Goal: Information Seeking & Learning: Check status

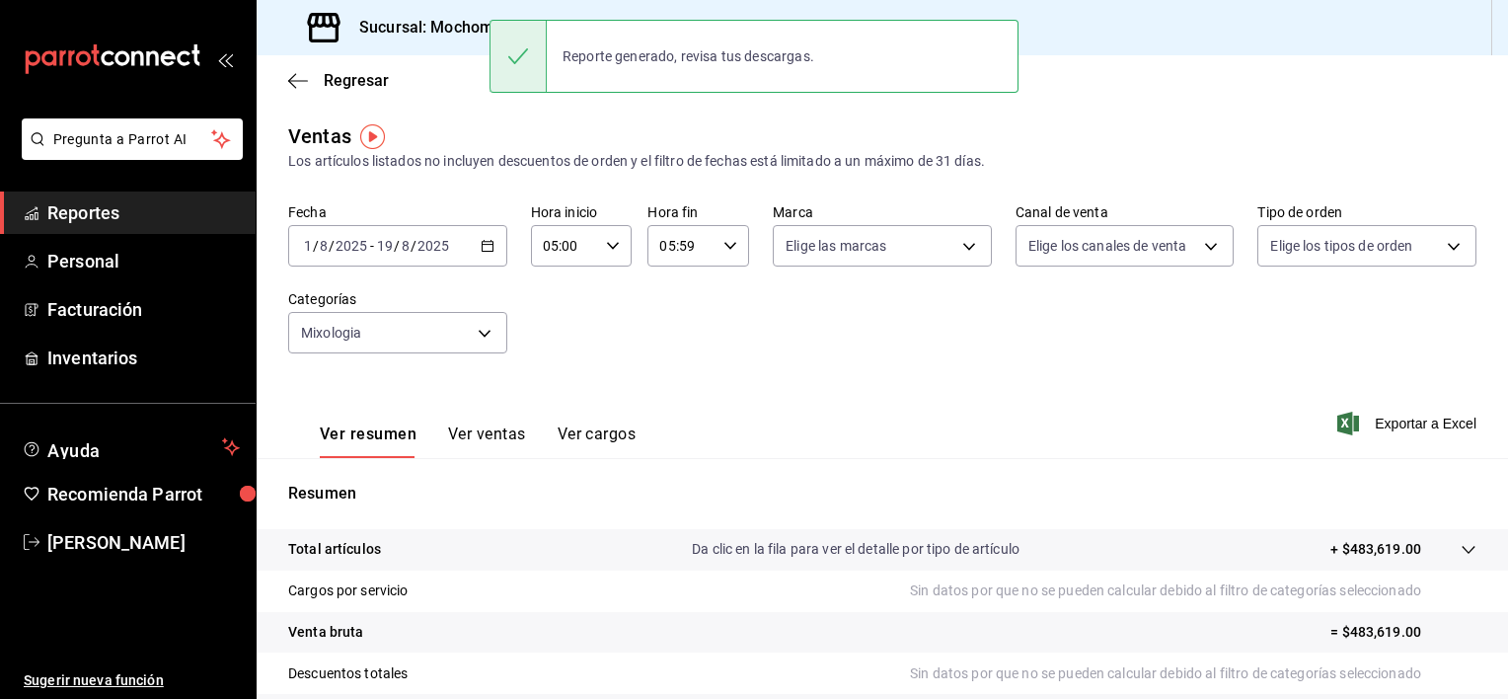
click at [743, 324] on div "Fecha [DATE] [DATE] - [DATE] [DATE] Hora inicio 05:00 Hora inicio Hora fin 05:5…" at bounding box center [882, 290] width 1188 height 174
click at [488, 242] on icon "button" at bounding box center [488, 246] width 14 height 14
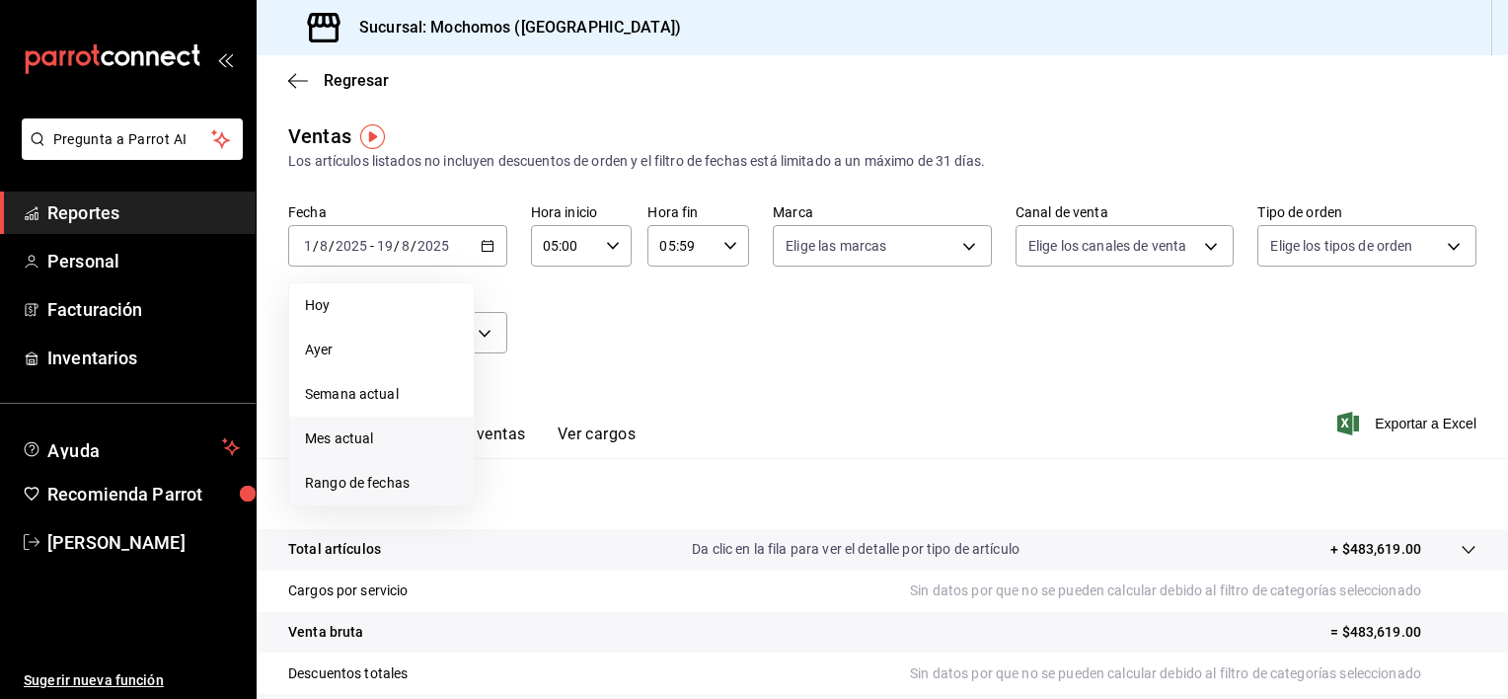
click at [341, 490] on span "Rango de fechas" at bounding box center [381, 483] width 153 height 21
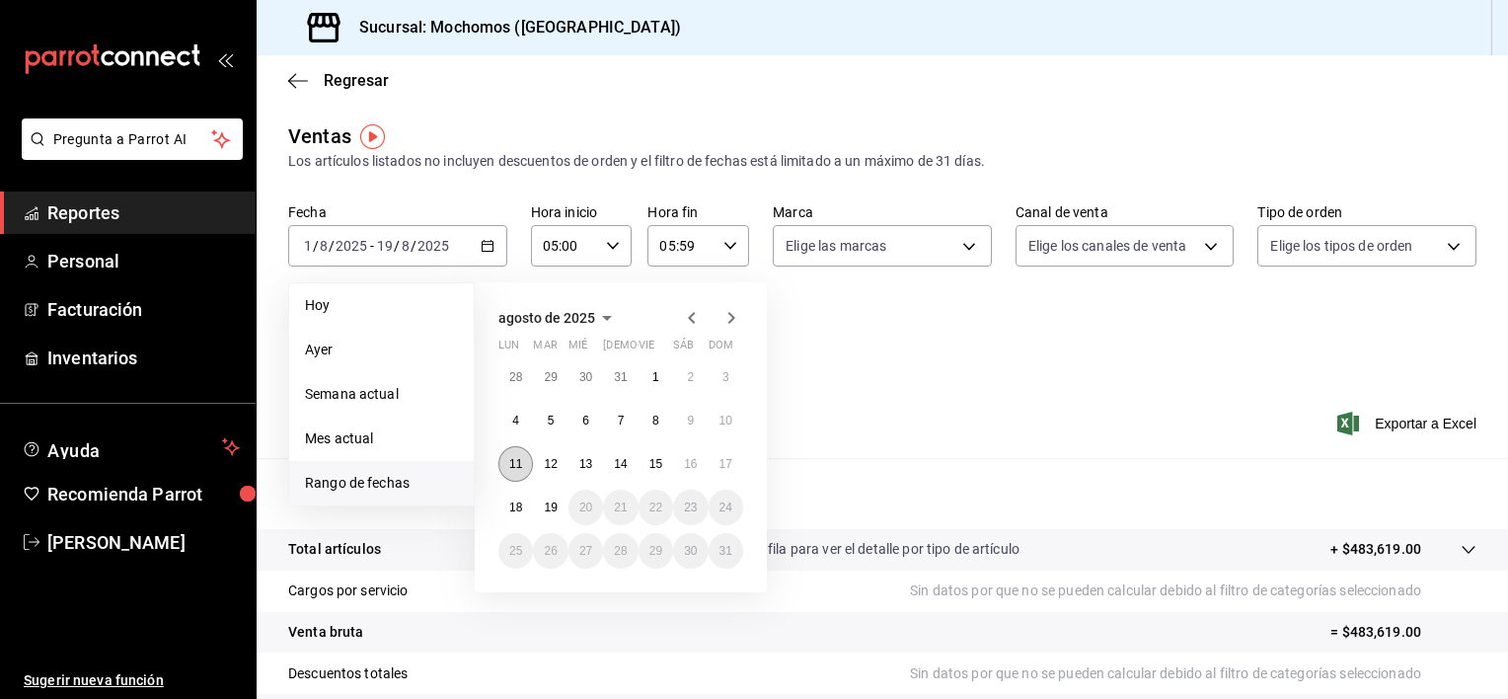
click at [509, 454] on button "11" at bounding box center [515, 464] width 35 height 36
click at [513, 508] on abbr "18" at bounding box center [515, 507] width 13 height 14
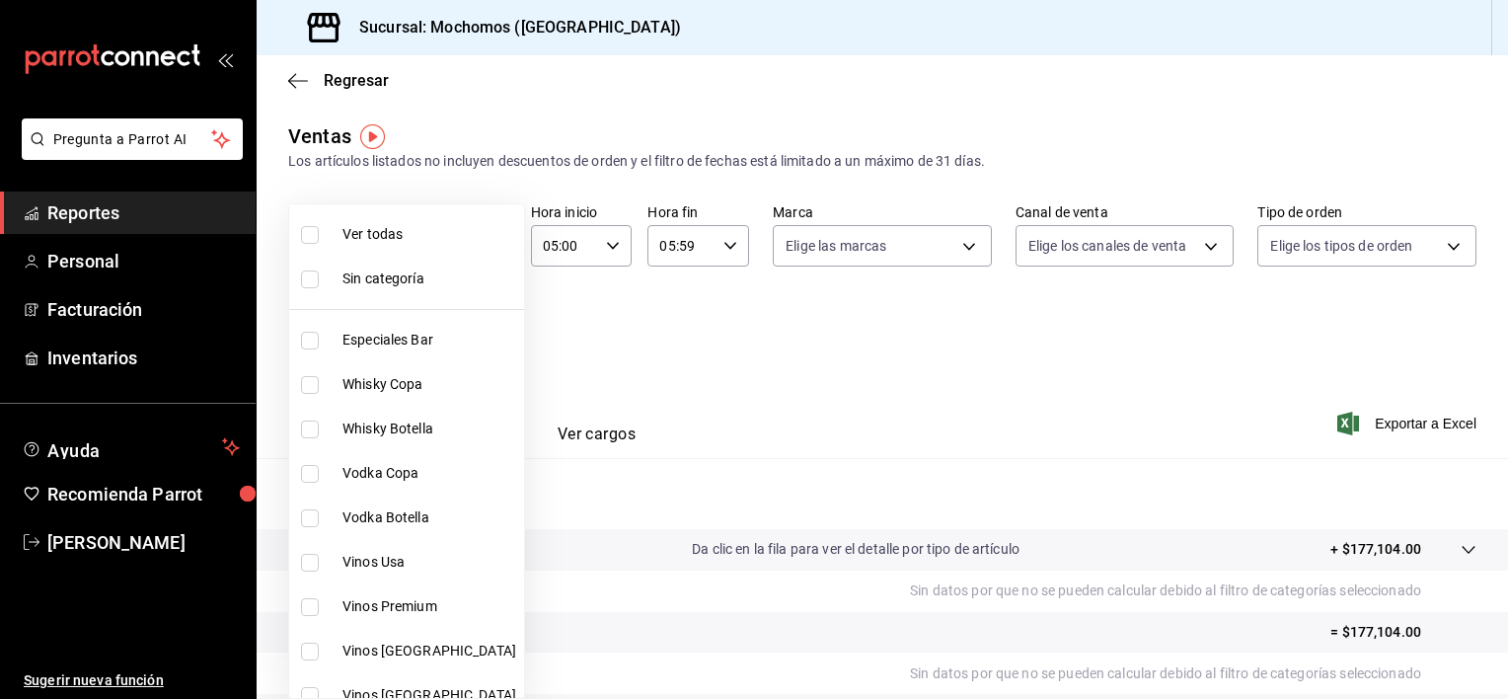
click at [472, 343] on body "Pregunta a Parrot AI Reportes Personal Facturación Inventarios Ayuda Recomienda…" at bounding box center [754, 349] width 1508 height 699
click at [390, 227] on span "Ver todas" at bounding box center [429, 234] width 174 height 21
type input "3341872a-5347-4118-8f87-61381635e763,4fab835b-5ce3-44d6-a3b1-a21d3d8a3381,4ccb8…"
checkbox input "true"
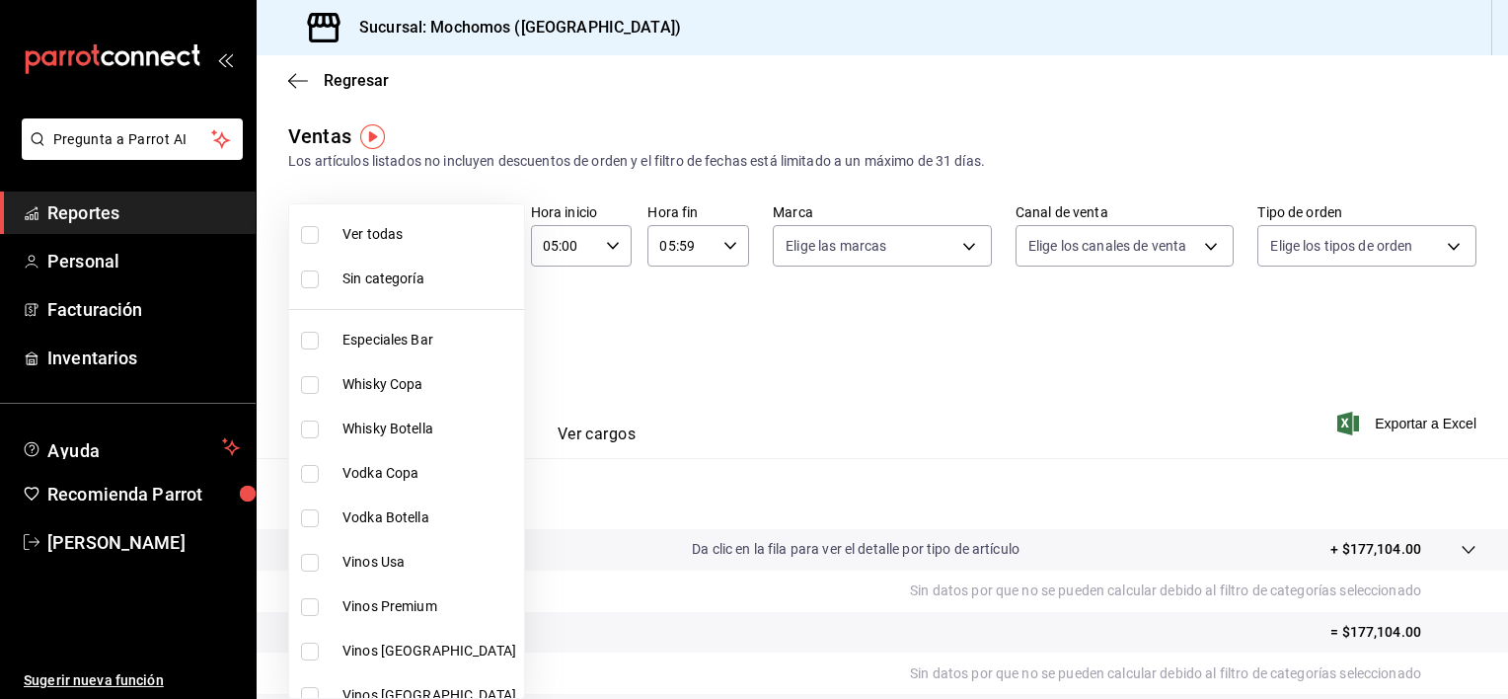
checkbox input "true"
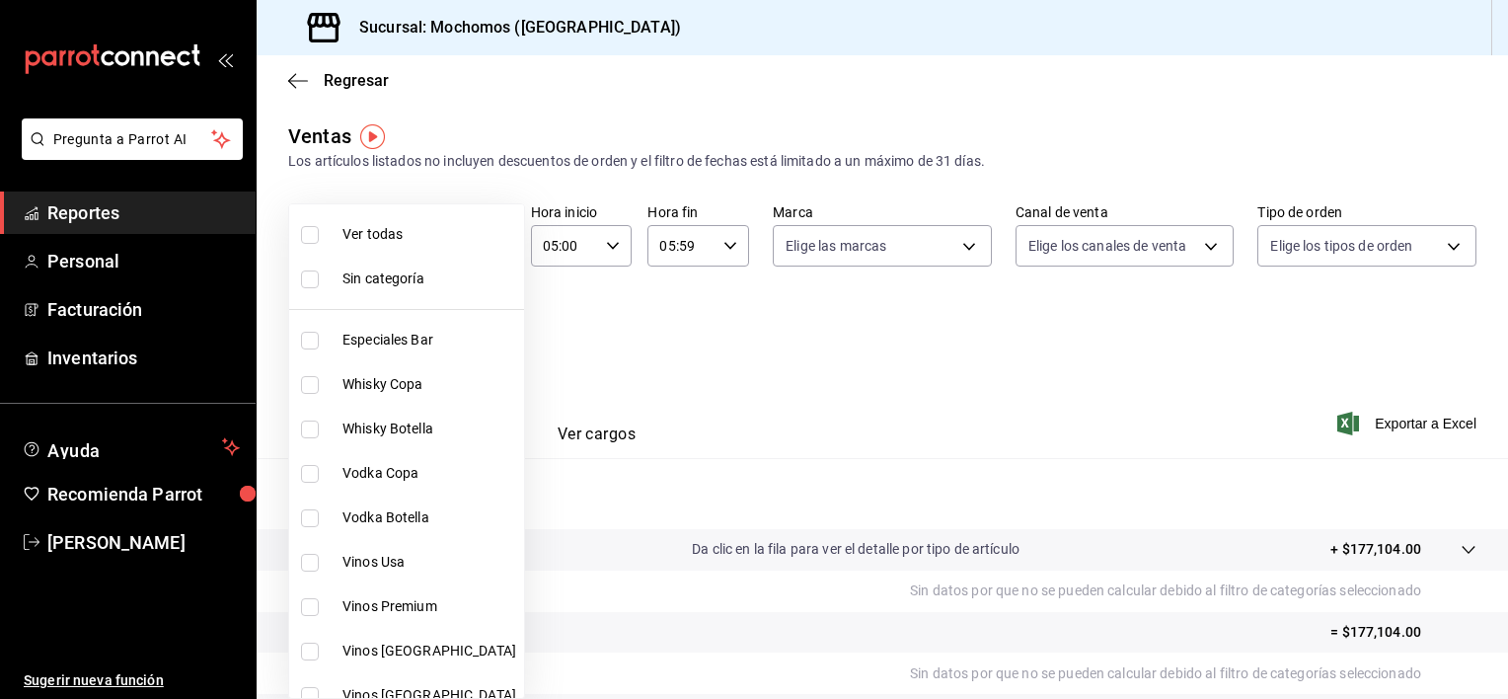
checkbox input "true"
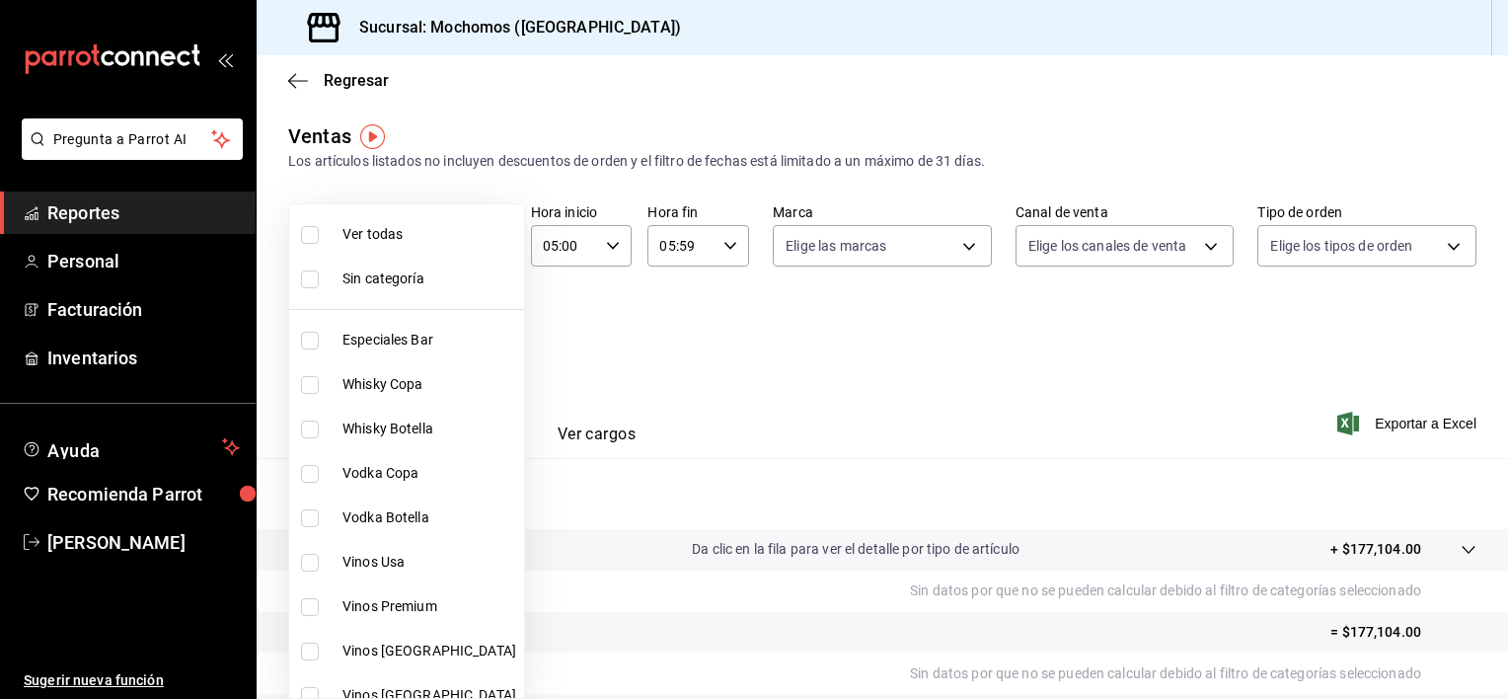
checkbox input "true"
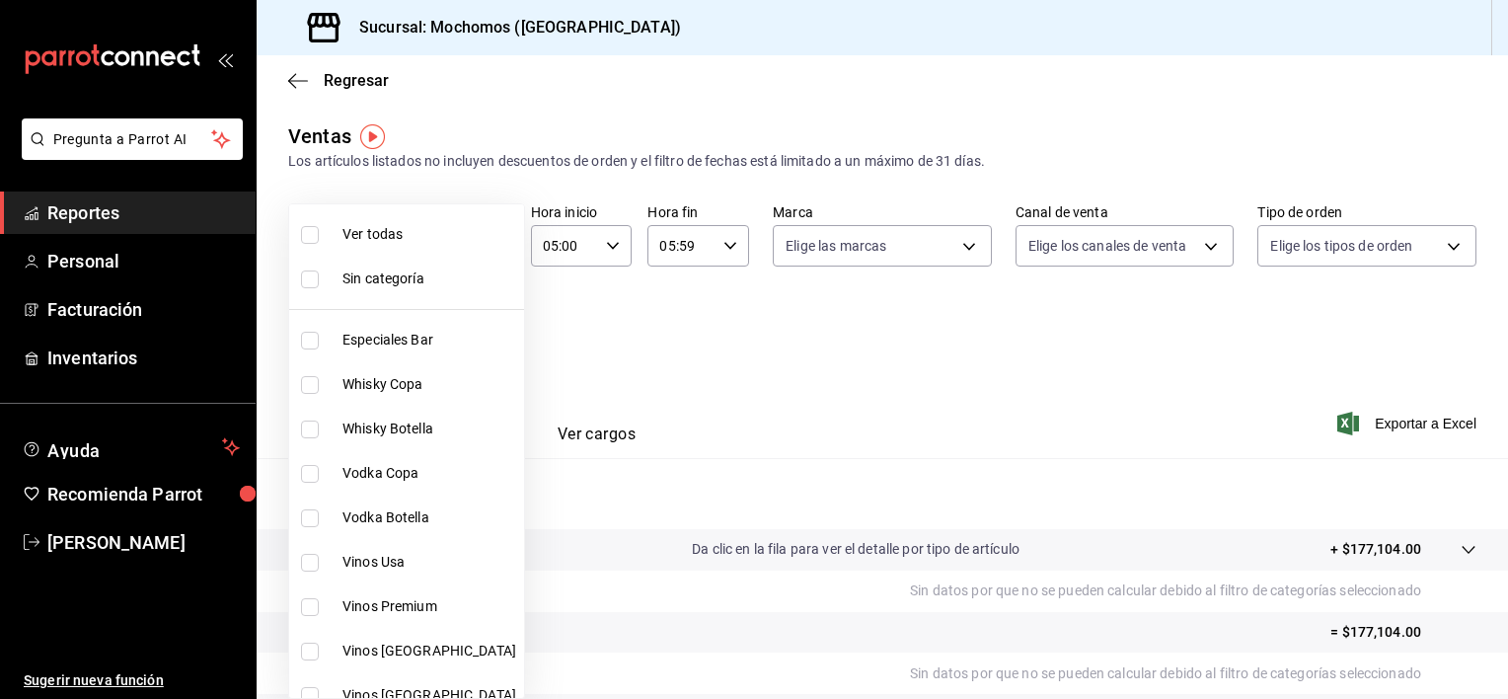
checkbox input "true"
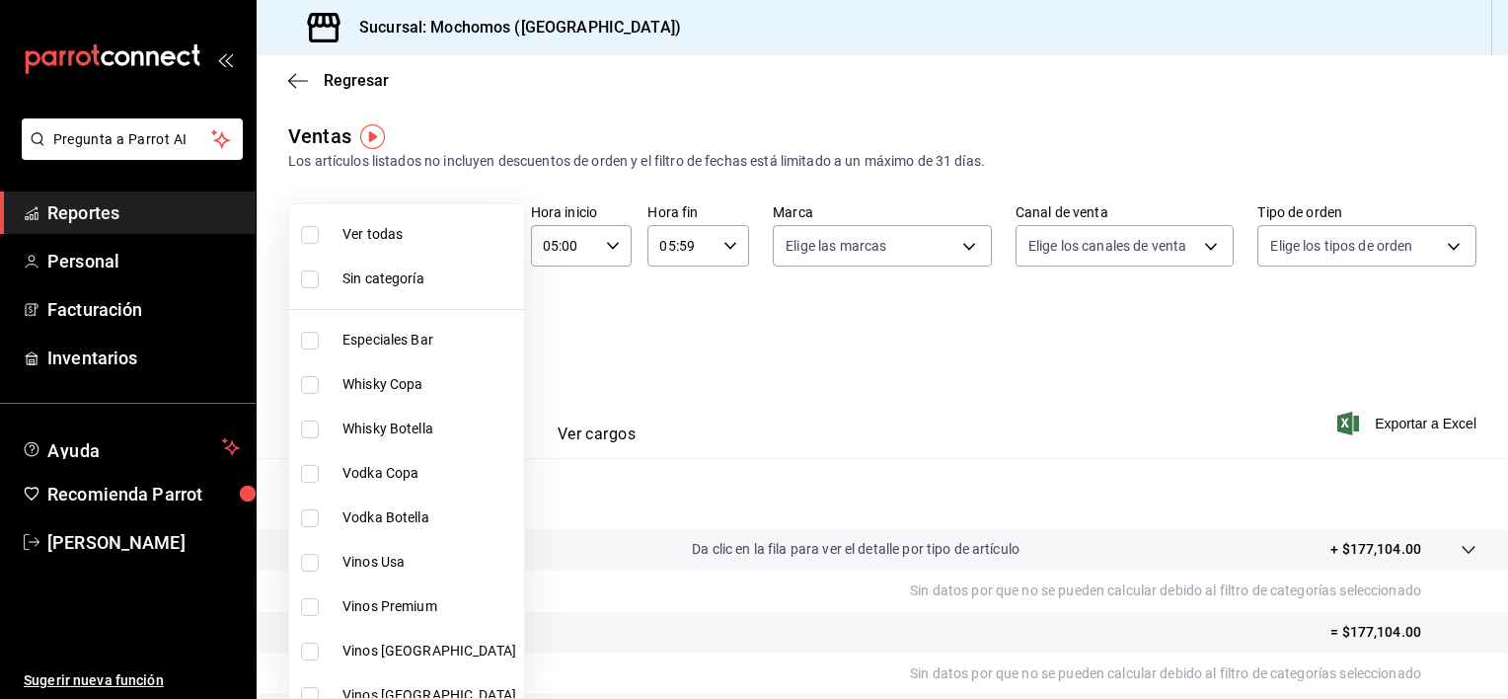
checkbox input "true"
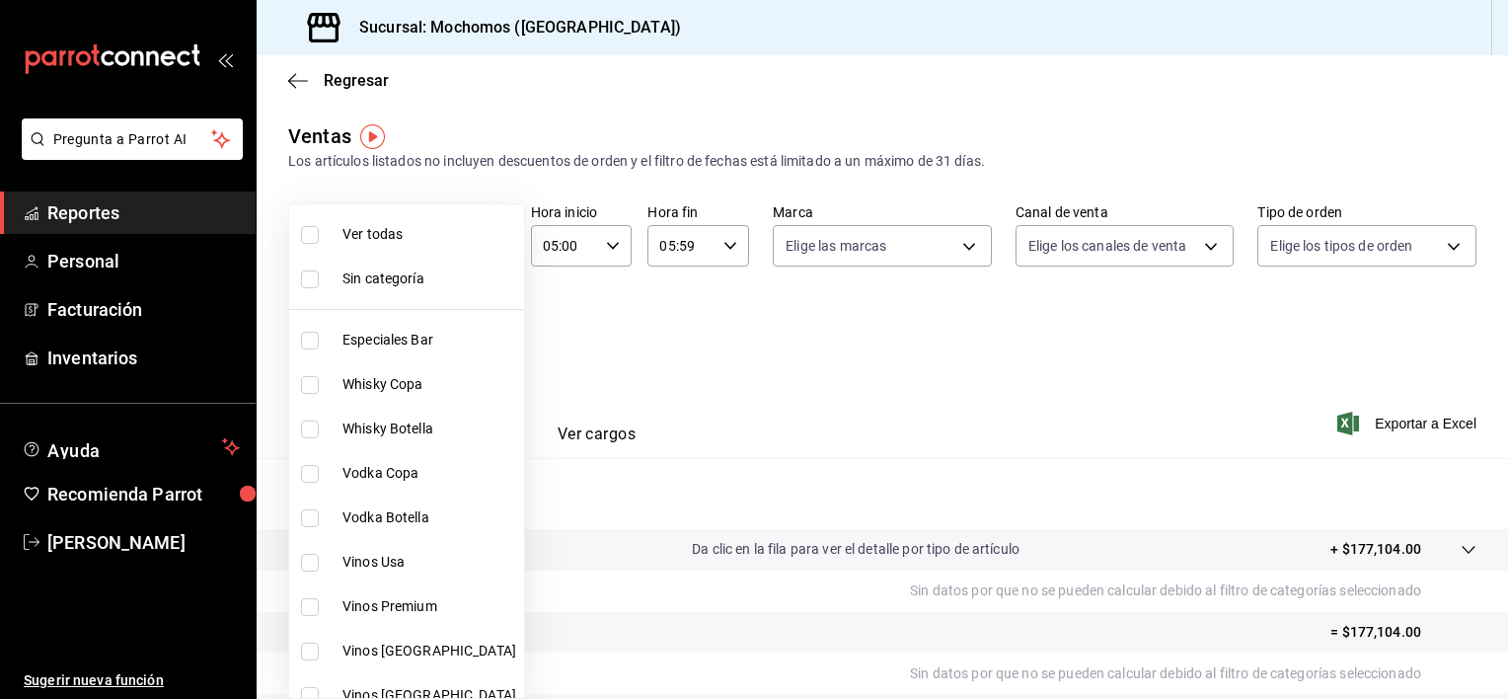
checkbox input "true"
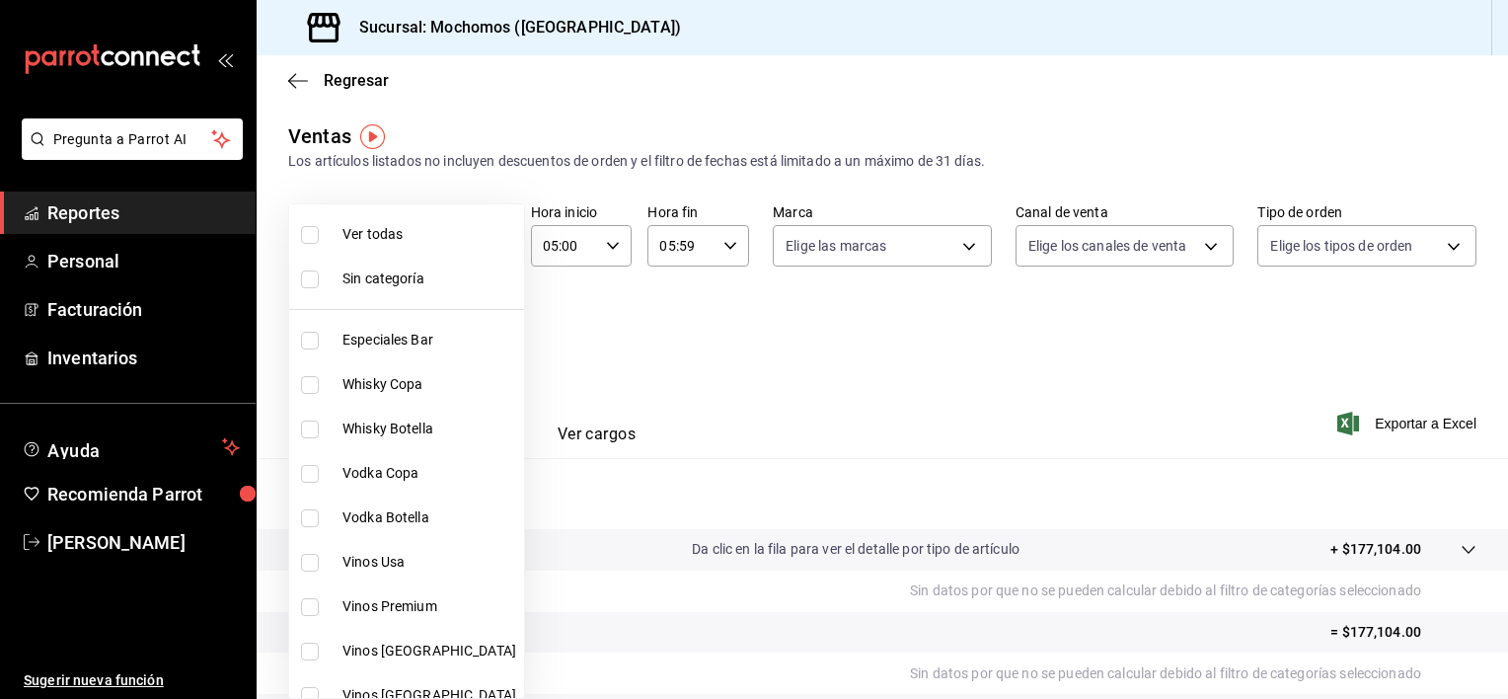
checkbox input "true"
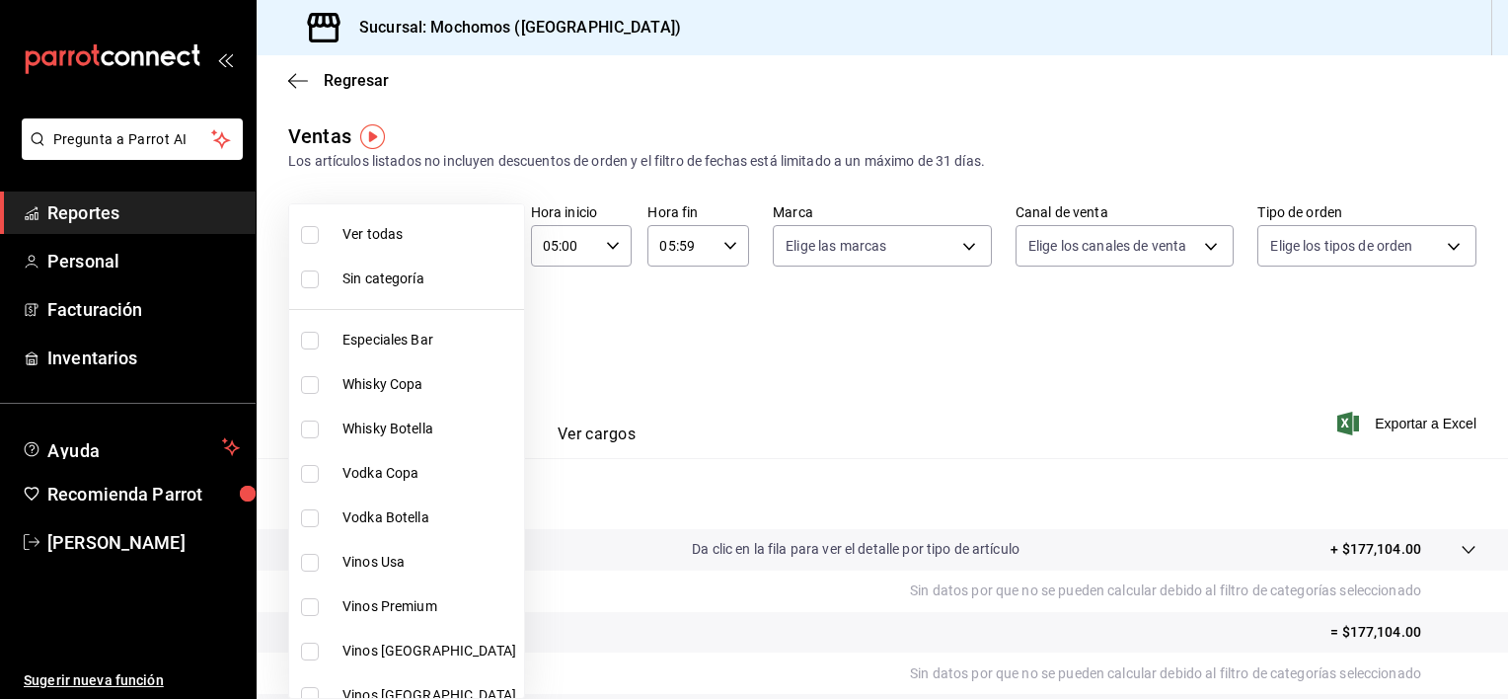
checkbox input "true"
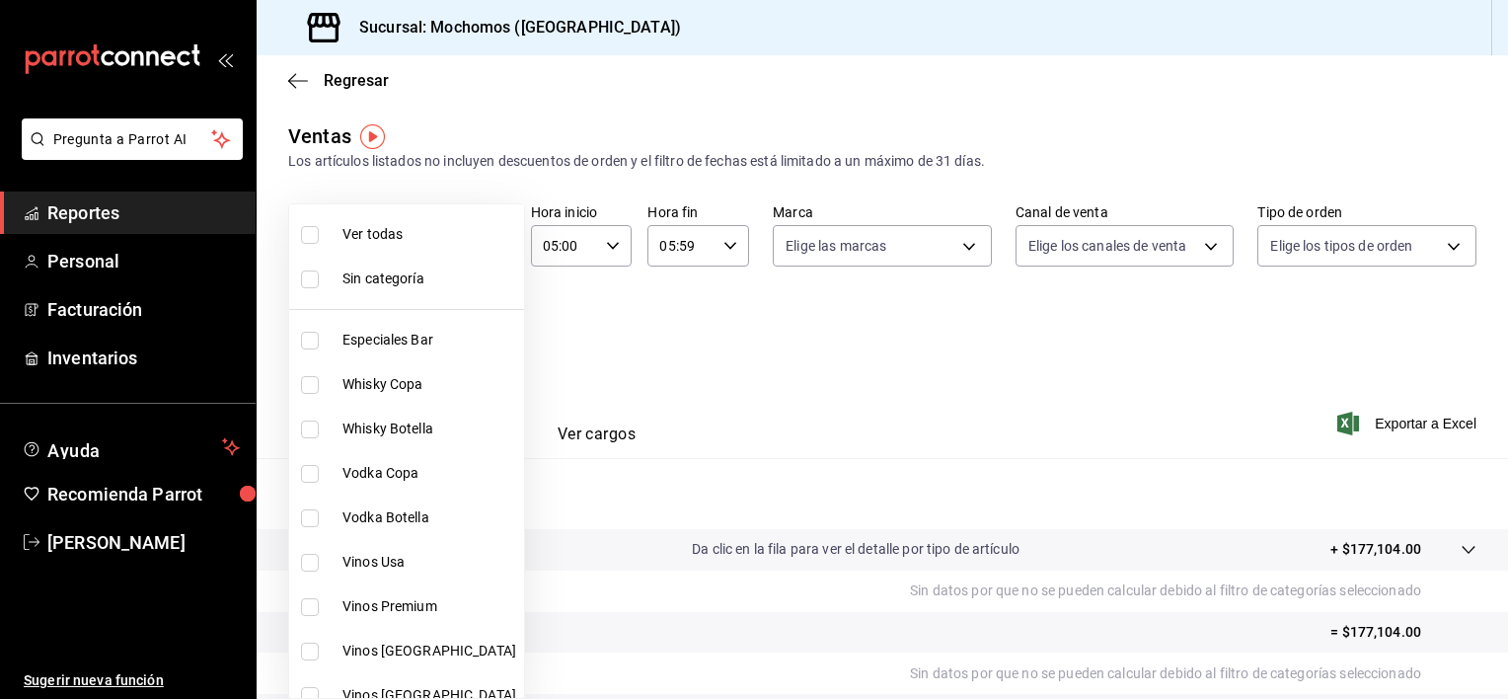
checkbox input "true"
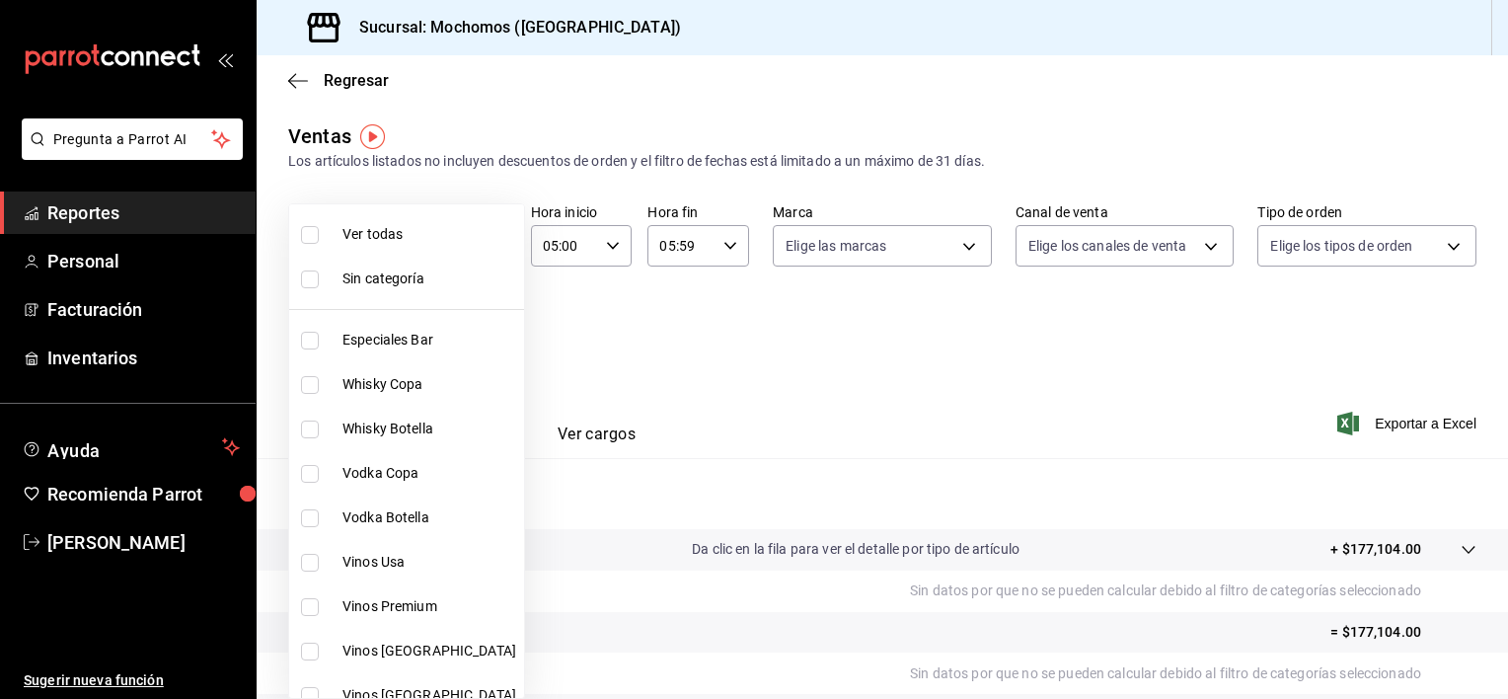
checkbox input "true"
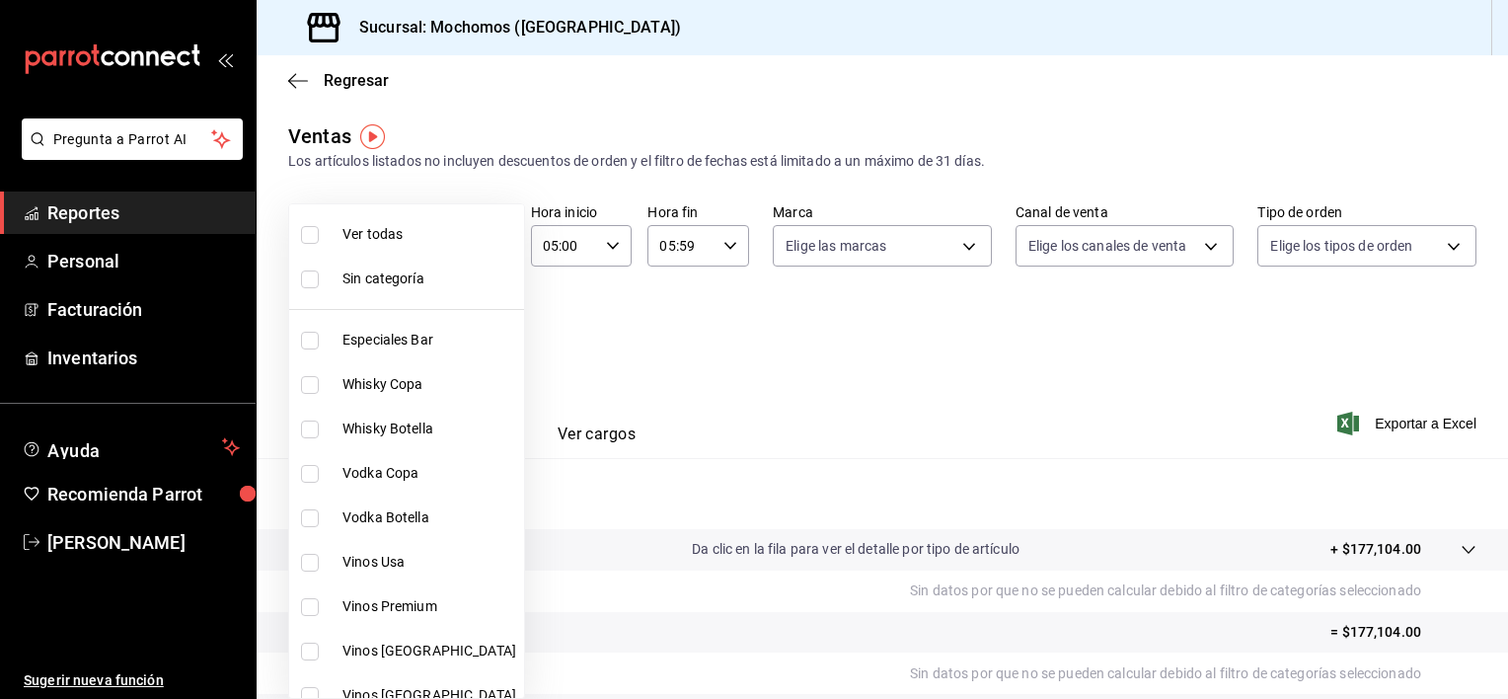
checkbox input "true"
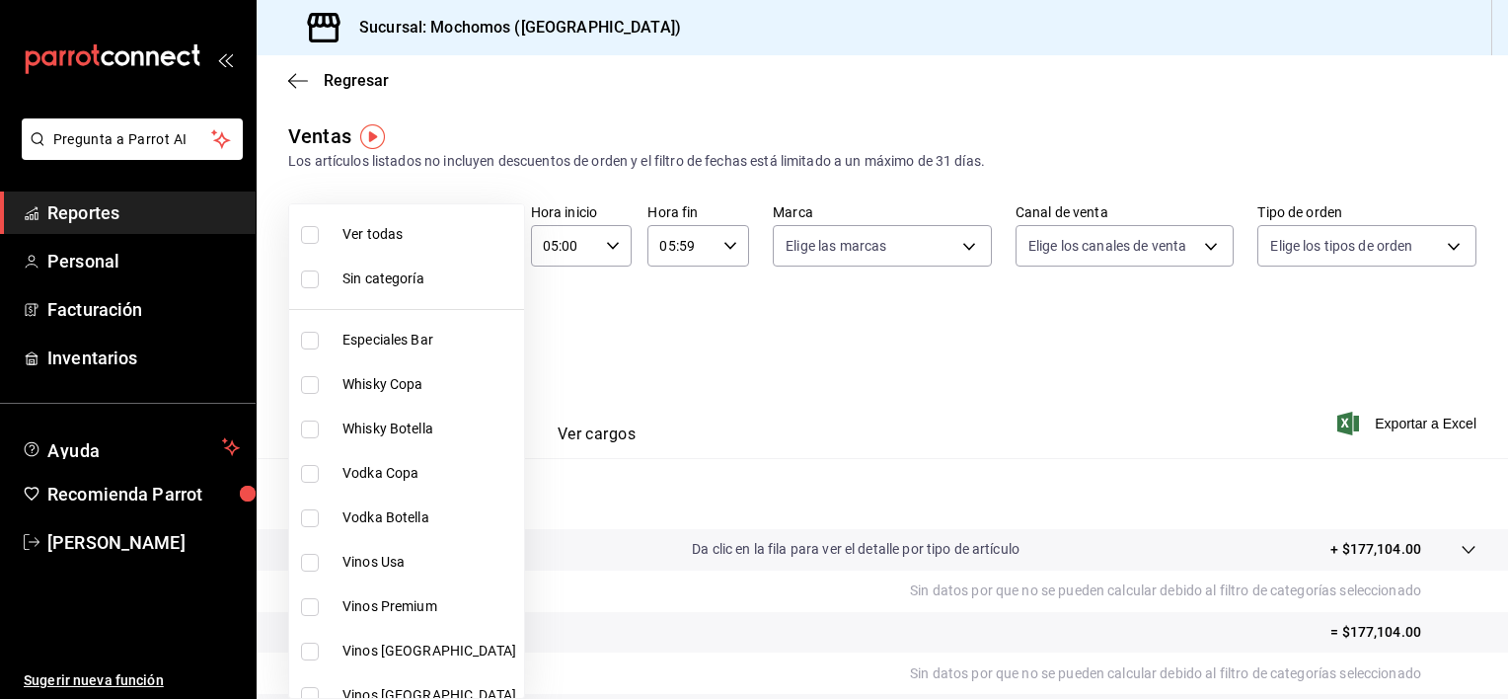
checkbox input "true"
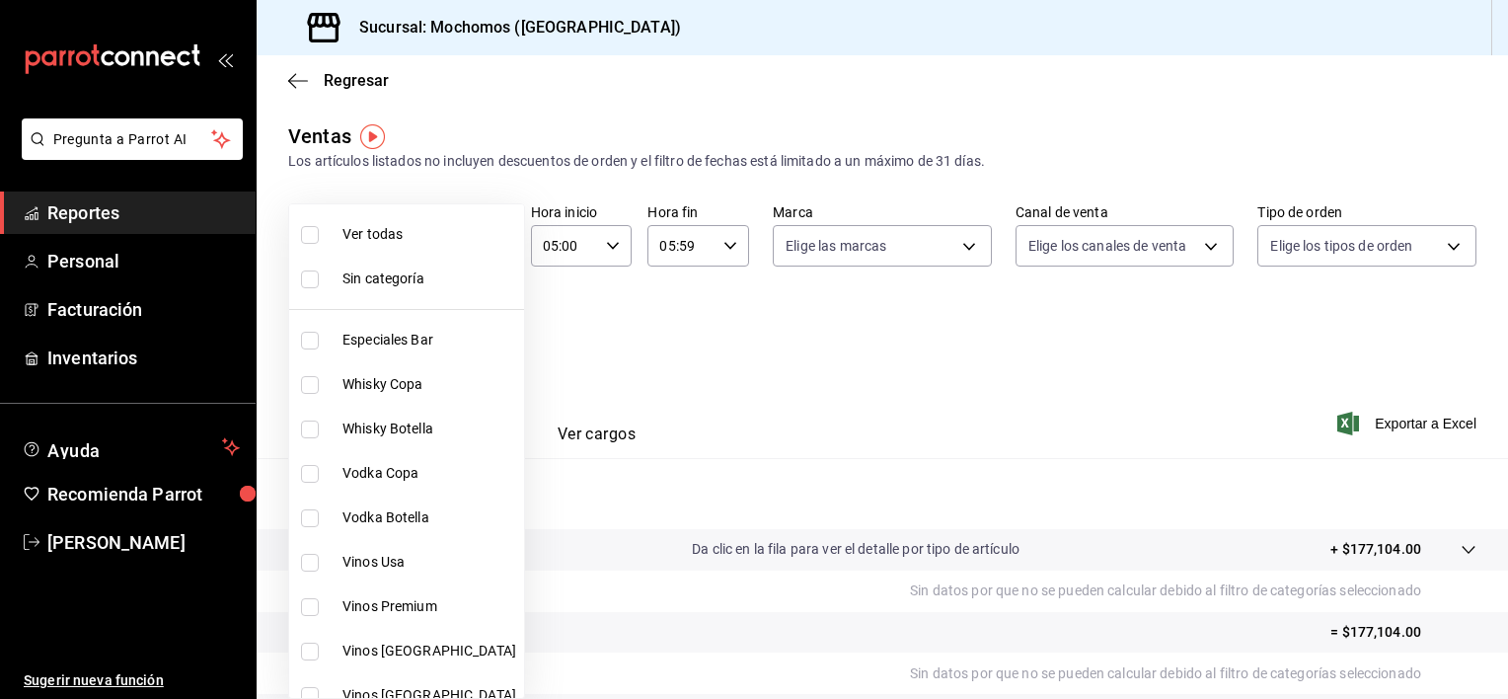
checkbox input "true"
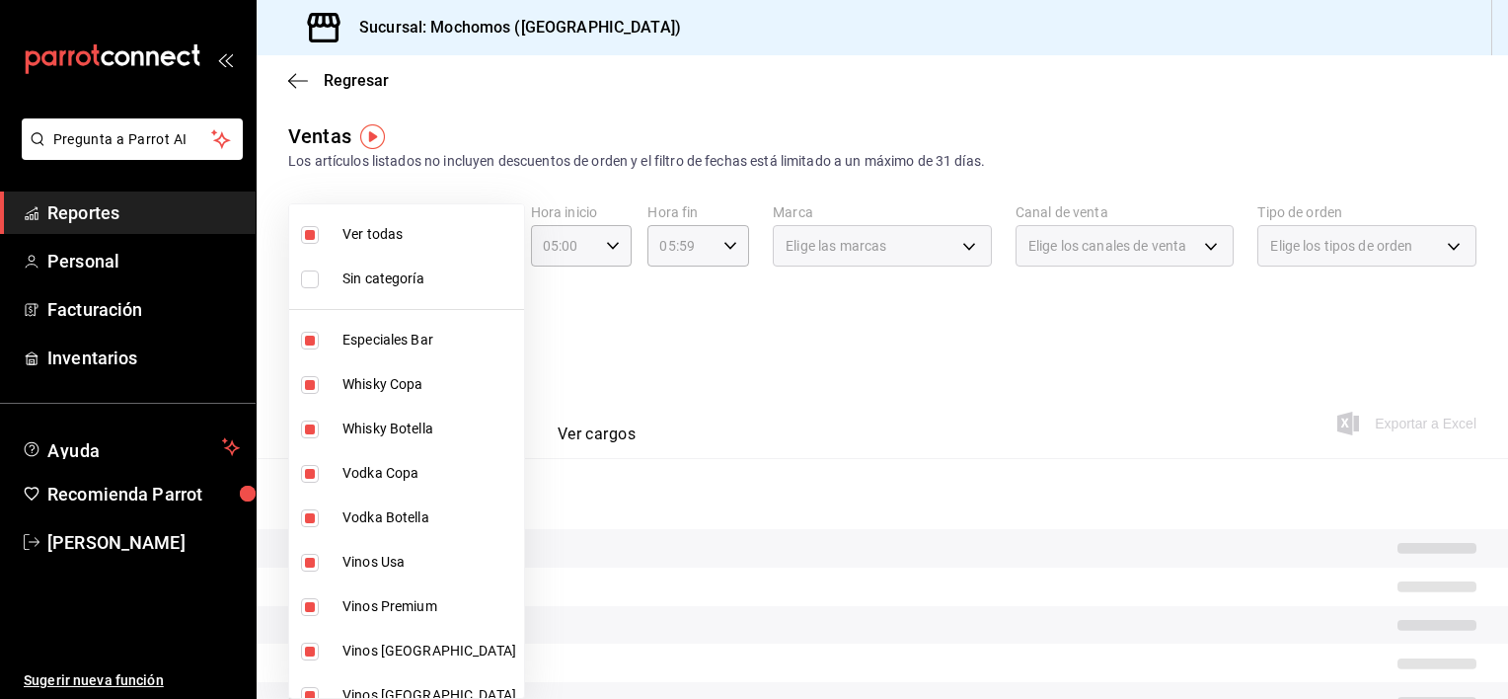
click at [648, 399] on div at bounding box center [754, 349] width 1508 height 699
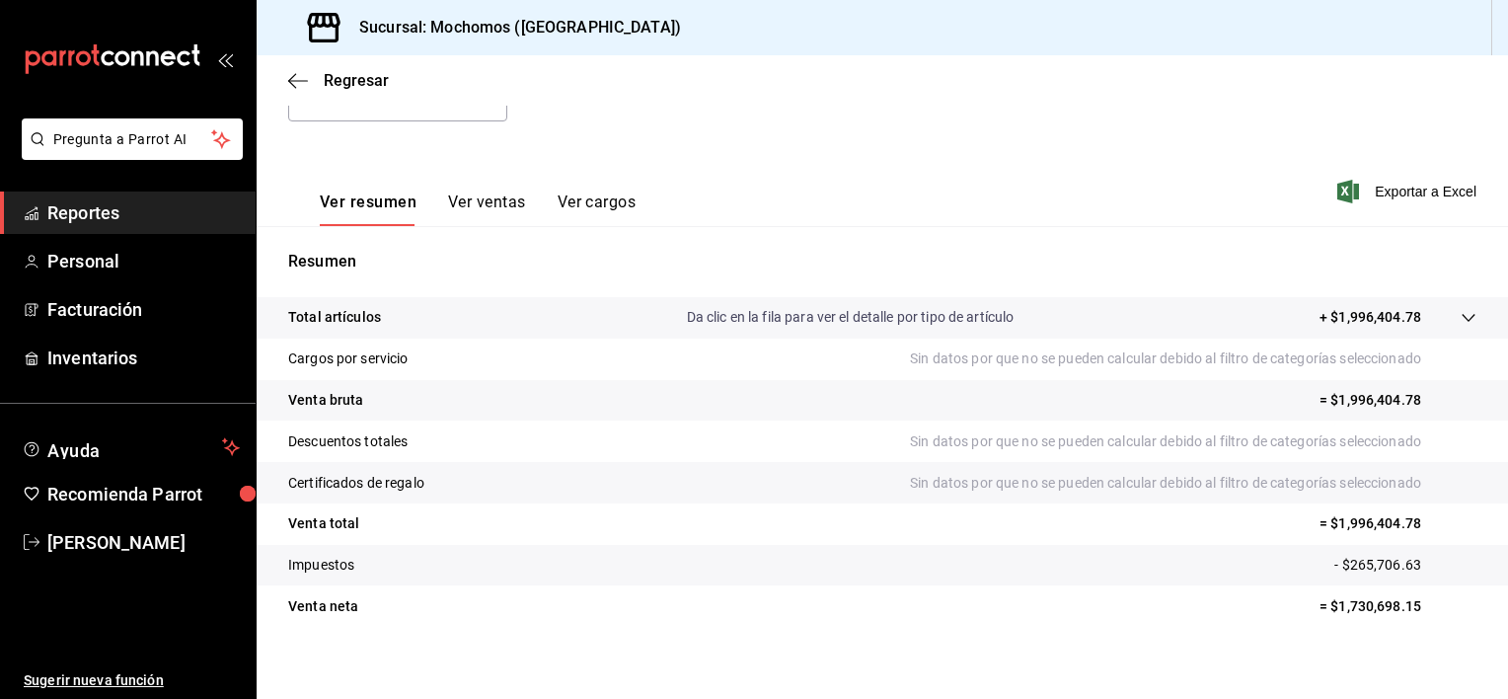
scroll to position [247, 0]
